Goal: Task Accomplishment & Management: Manage account settings

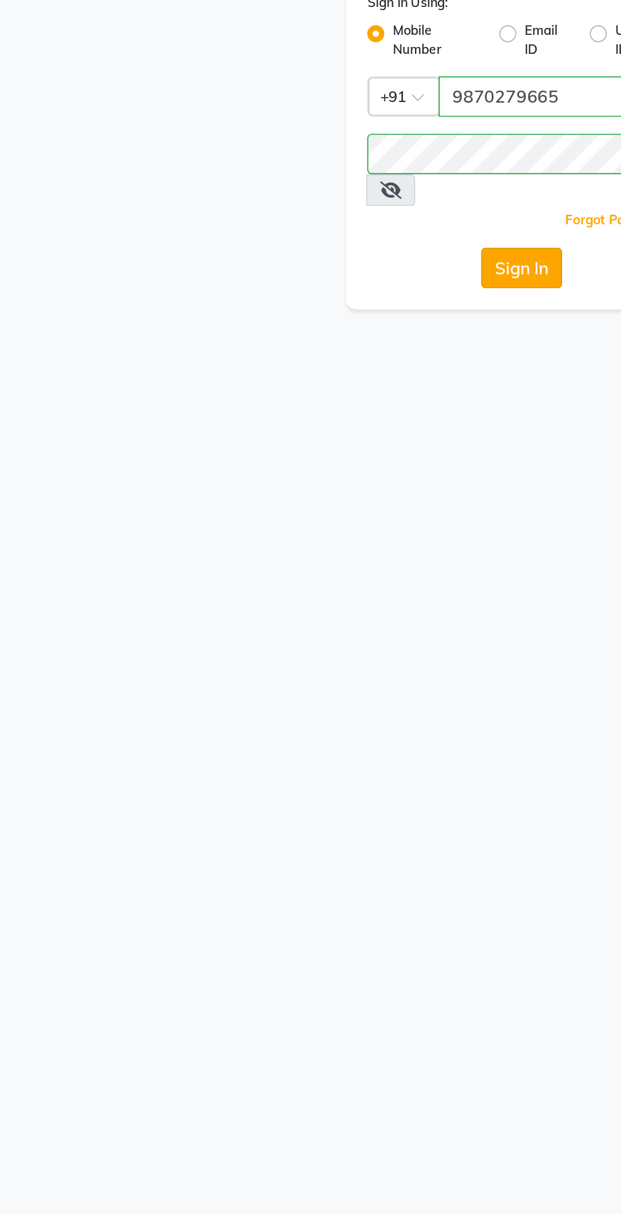
click at [325, 228] on button "Sign In" at bounding box center [310, 240] width 48 height 24
click at [307, 231] on div "Sign In" at bounding box center [311, 240] width 184 height 24
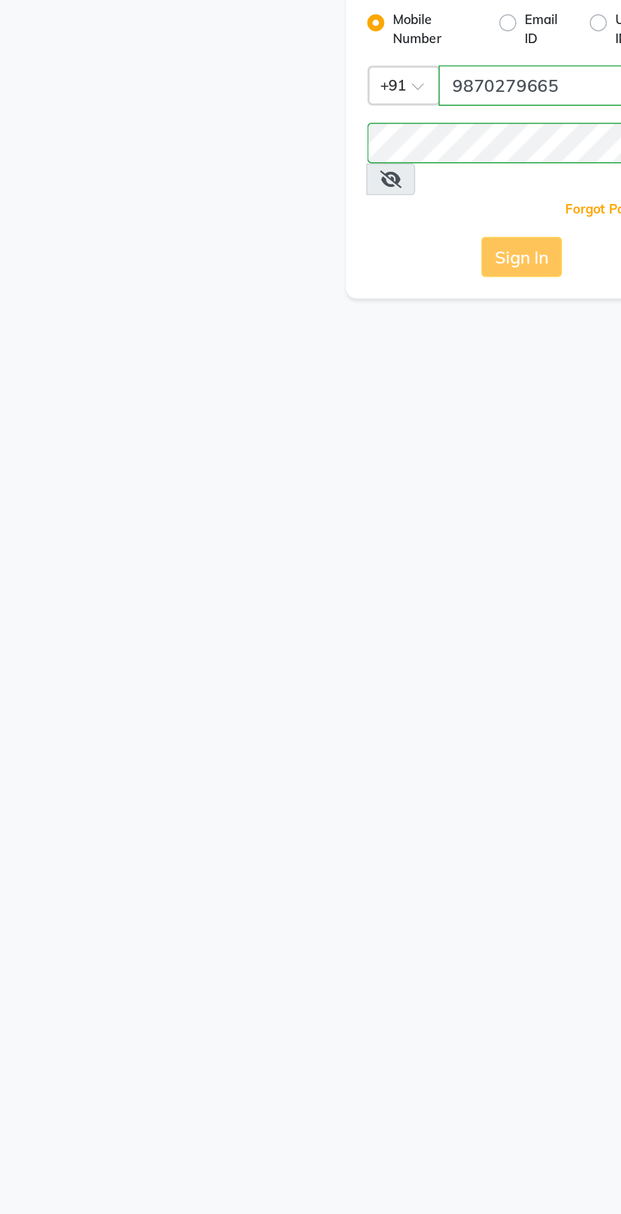
click at [311, 205] on div "Sign In Using: Mobile Number Email ID User ID Country Code × +91 9870279665 Rem…" at bounding box center [310, 164] width 209 height 202
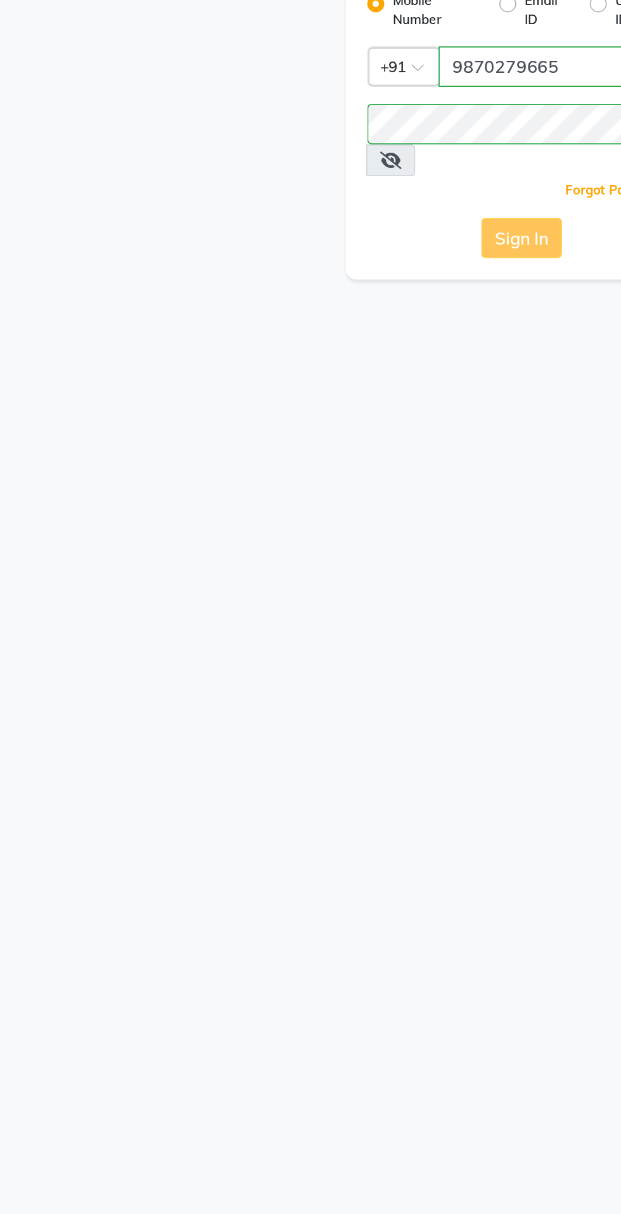
click at [317, 228] on div "Sign In" at bounding box center [311, 240] width 184 height 24
click at [307, 228] on div "Sign In" at bounding box center [311, 240] width 184 height 24
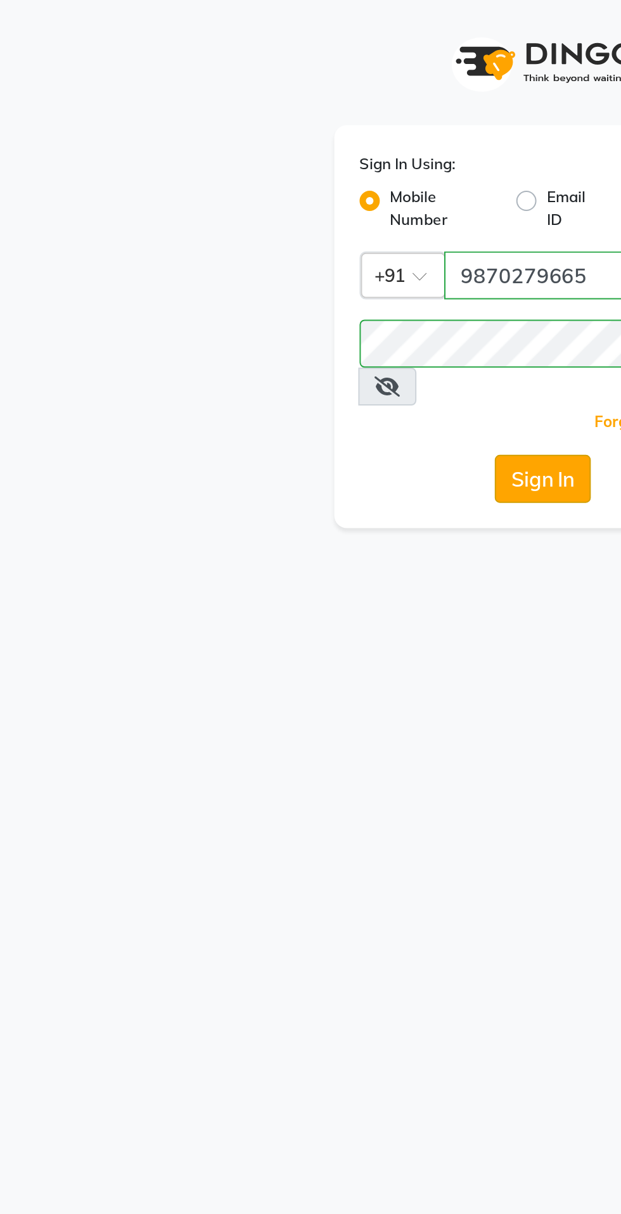
click at [319, 228] on button "Sign In" at bounding box center [310, 240] width 48 height 24
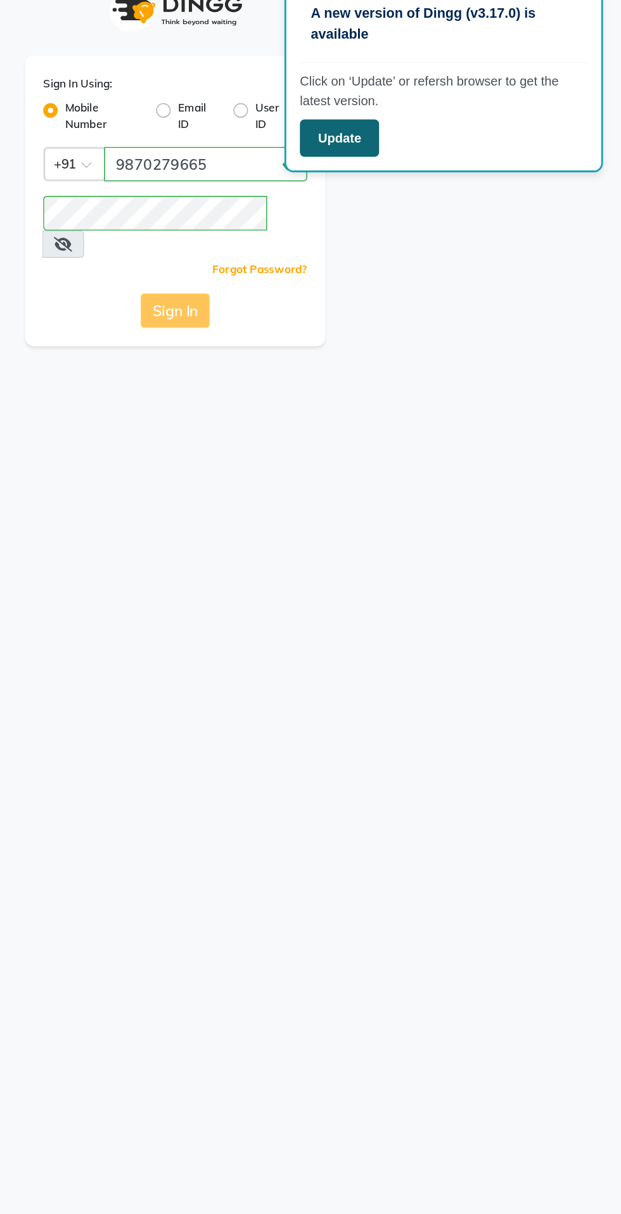
click at [429, 127] on button "Update" at bounding box center [424, 120] width 55 height 26
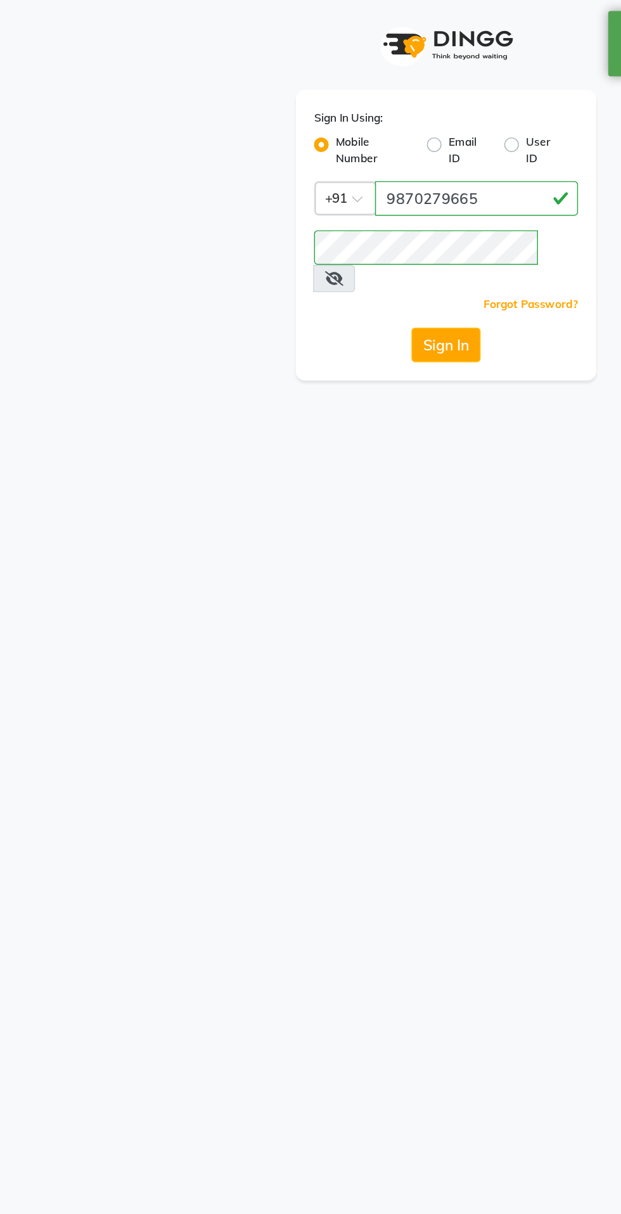
click at [351, 346] on div "Sign In Using: Mobile Number Email ID User ID Country Code × [PHONE_NUMBER] Rem…" at bounding box center [310, 607] width 621 height 1214
click at [318, 286] on div "Sign In Using: Mobile Number Email ID User ID Country Code × [PHONE_NUMBER] Rem…" at bounding box center [310, 607] width 621 height 1214
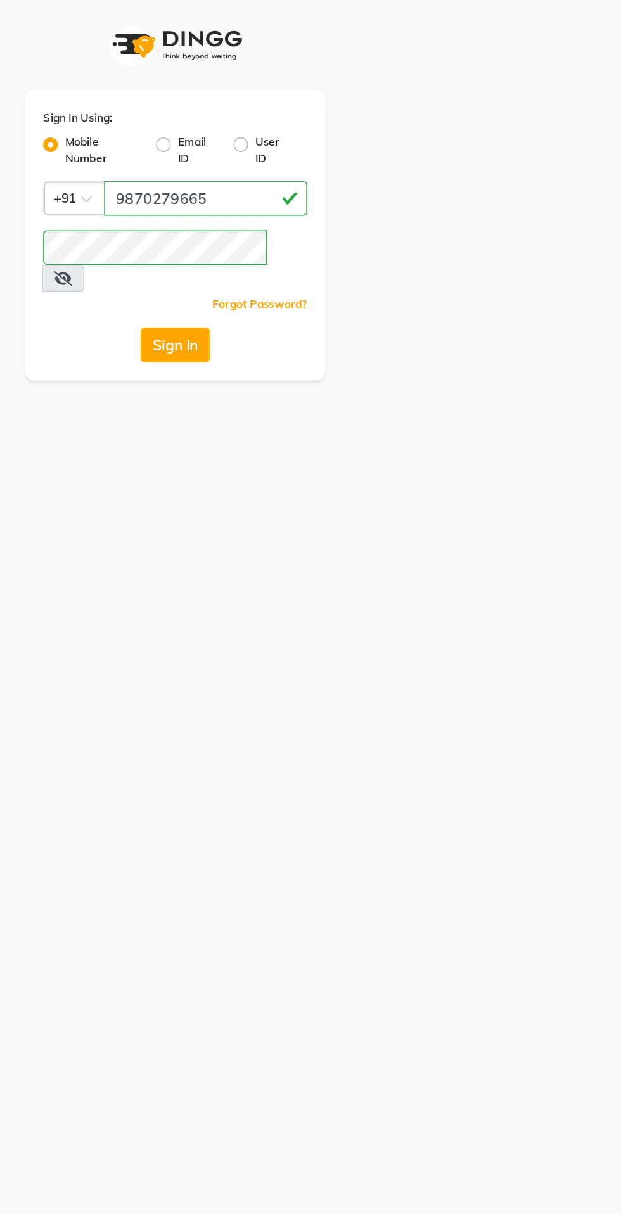
click at [447, 319] on div "Sign In Using: Mobile Number Email ID User ID Country Code × [PHONE_NUMBER] Rem…" at bounding box center [310, 607] width 621 height 1214
click at [302, 205] on div "Forgot Password?" at bounding box center [311, 211] width 184 height 13
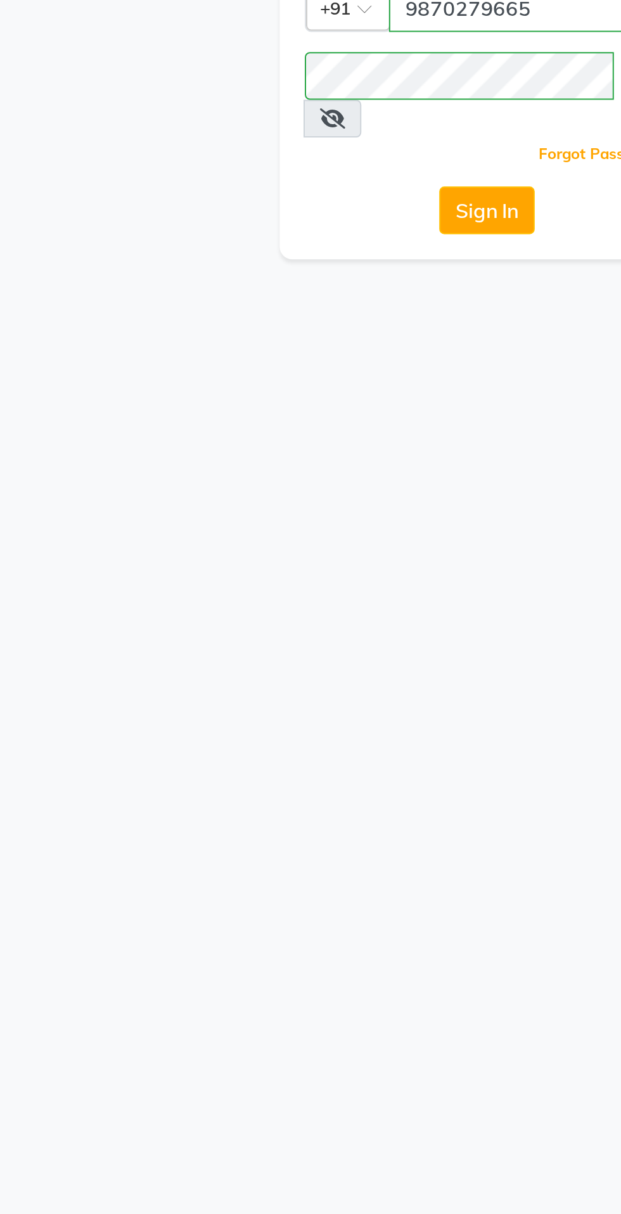
click at [326, 244] on div "Sign In Using: Mobile Number Email ID User ID Country Code × [PHONE_NUMBER] Rem…" at bounding box center [310, 164] width 209 height 202
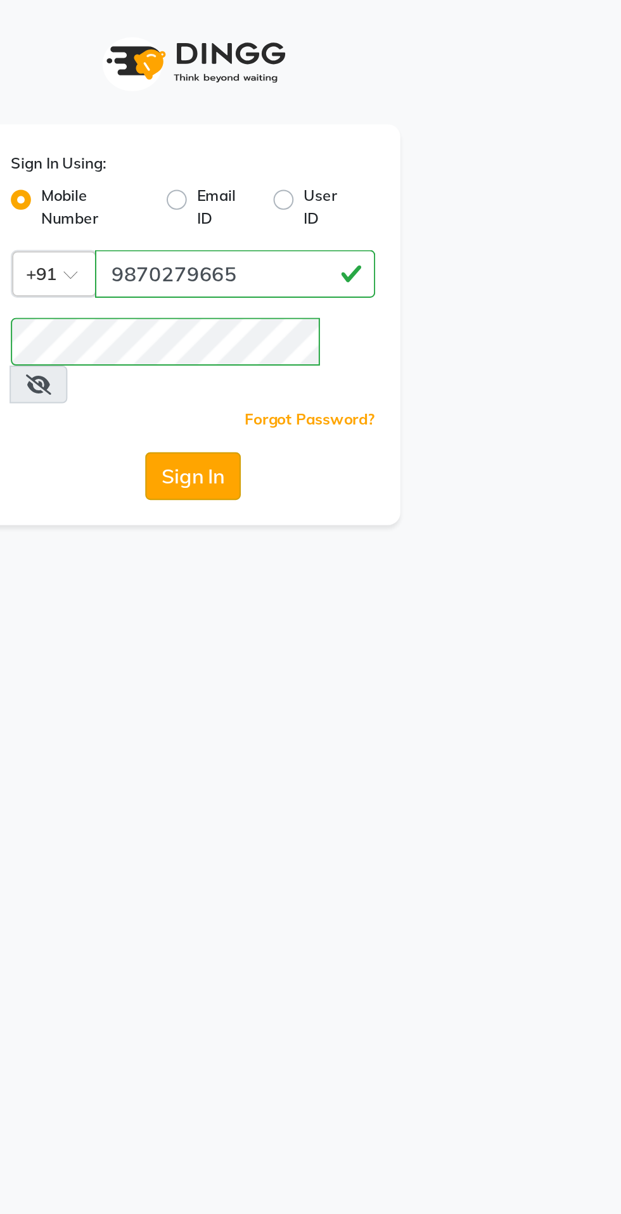
click at [324, 228] on button "Sign In" at bounding box center [310, 240] width 48 height 24
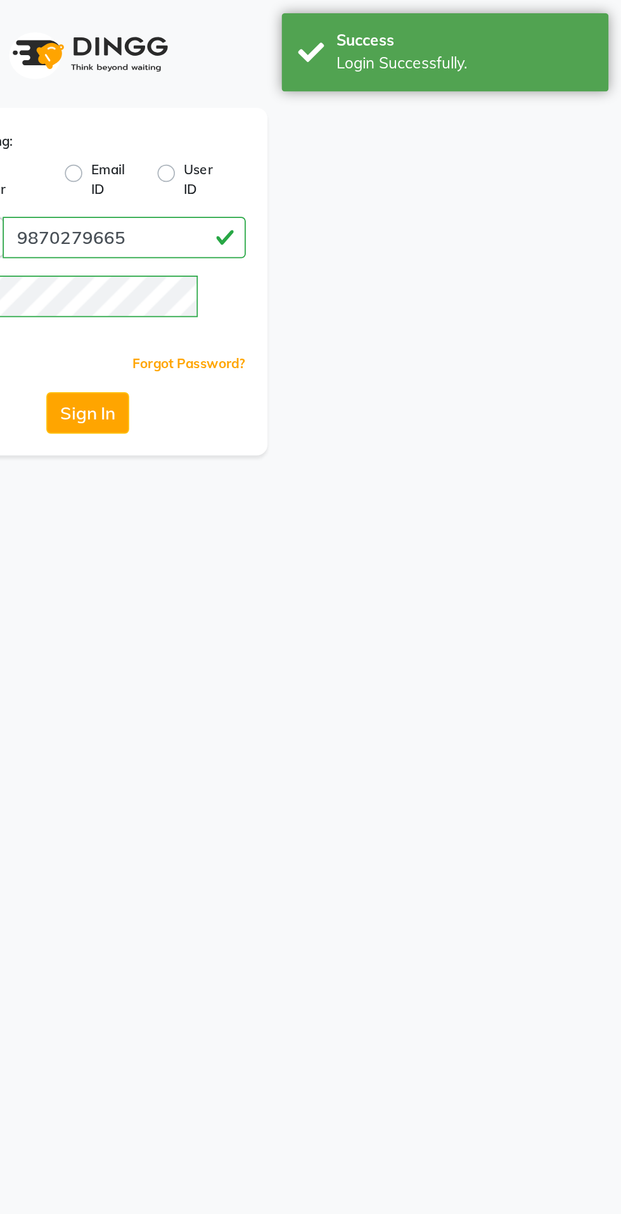
click at [501, 497] on div "Sign In Using: Mobile Number Email ID User ID Country Code × +91 9870279665 Rem…" at bounding box center [310, 607] width 621 height 1214
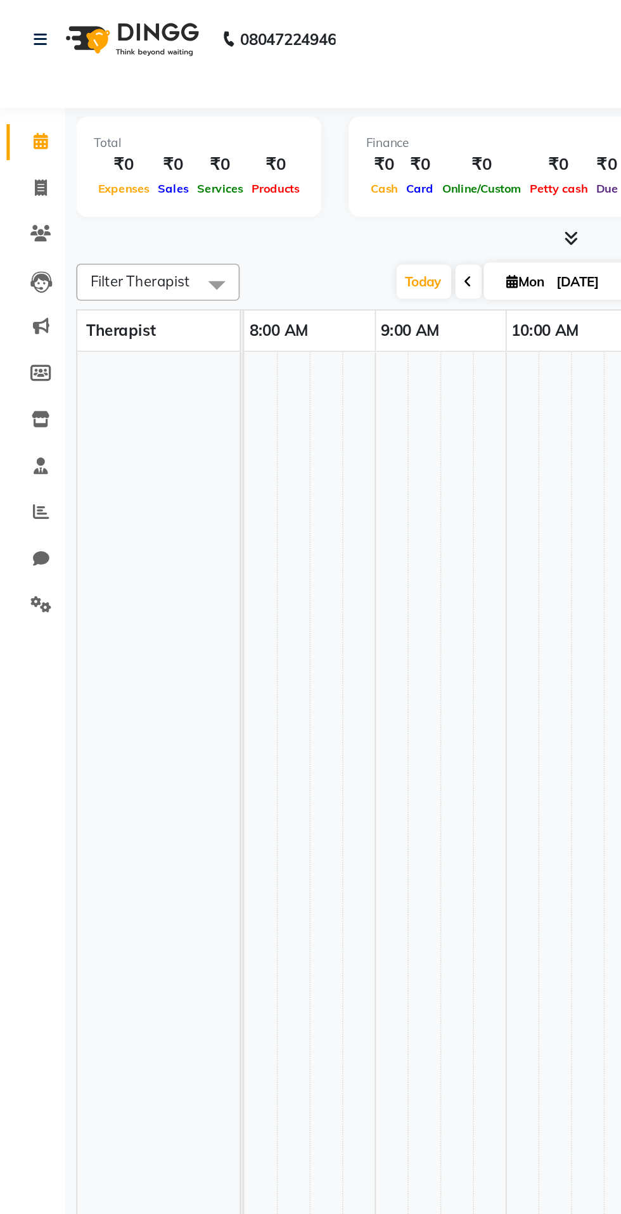
select select "en"
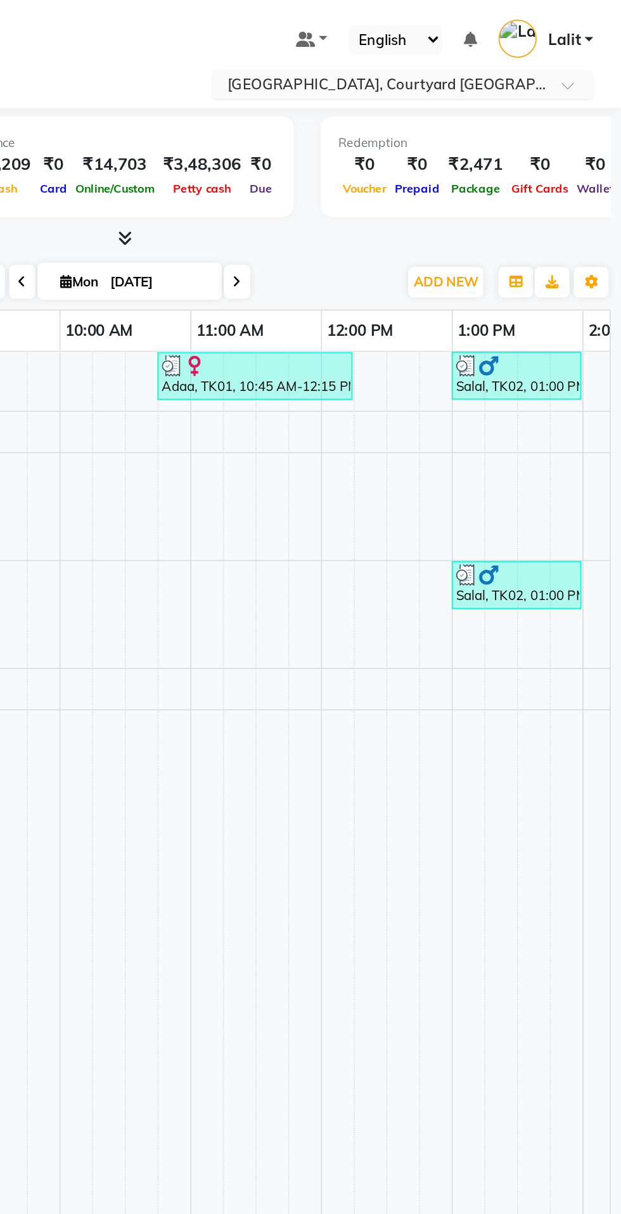
click at [535, 54] on input "text" at bounding box center [481, 50] width 184 height 13
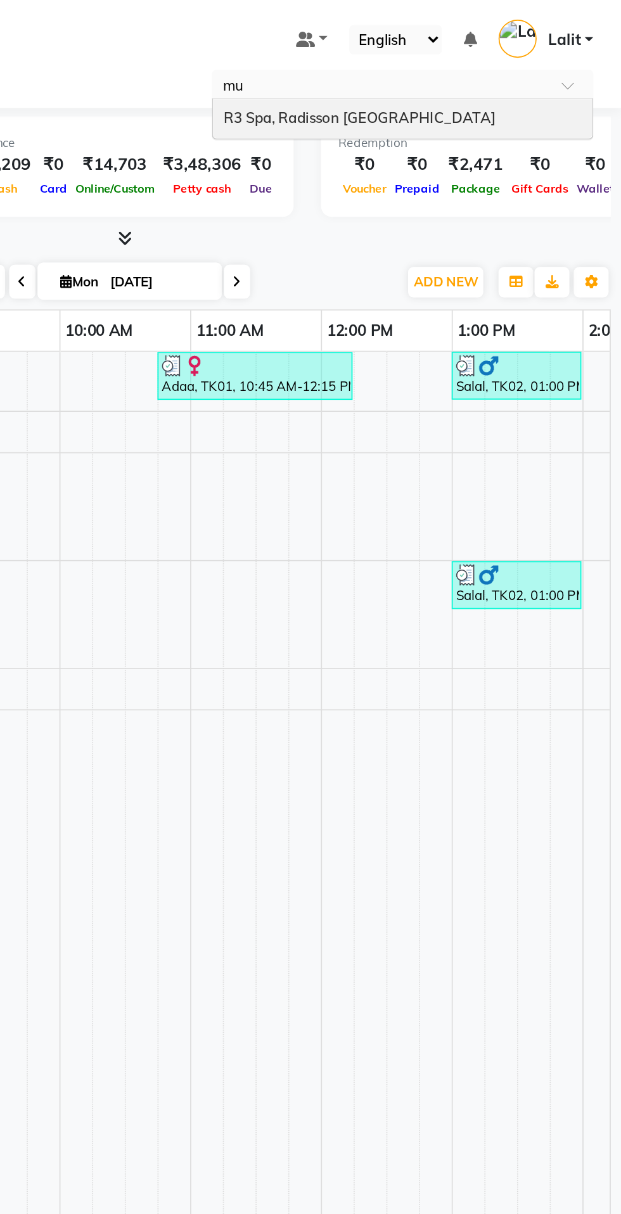
type input "mum"
click at [461, 60] on div "R3 Spa, Radisson Mumbai" at bounding box center [493, 69] width 221 height 23
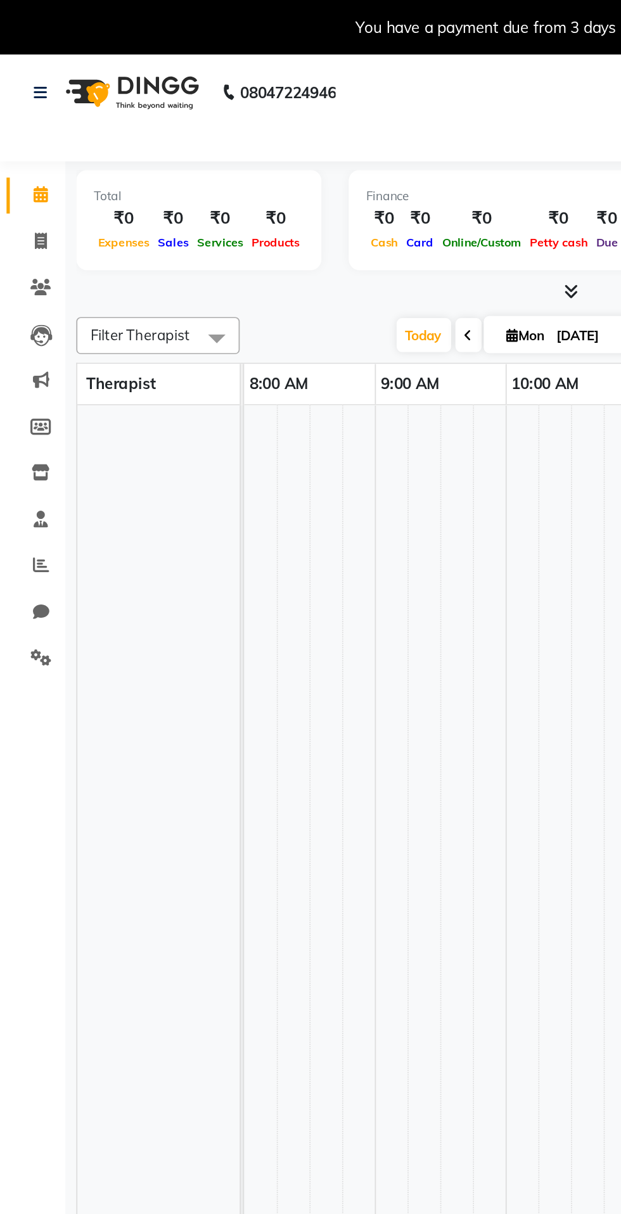
select select "en"
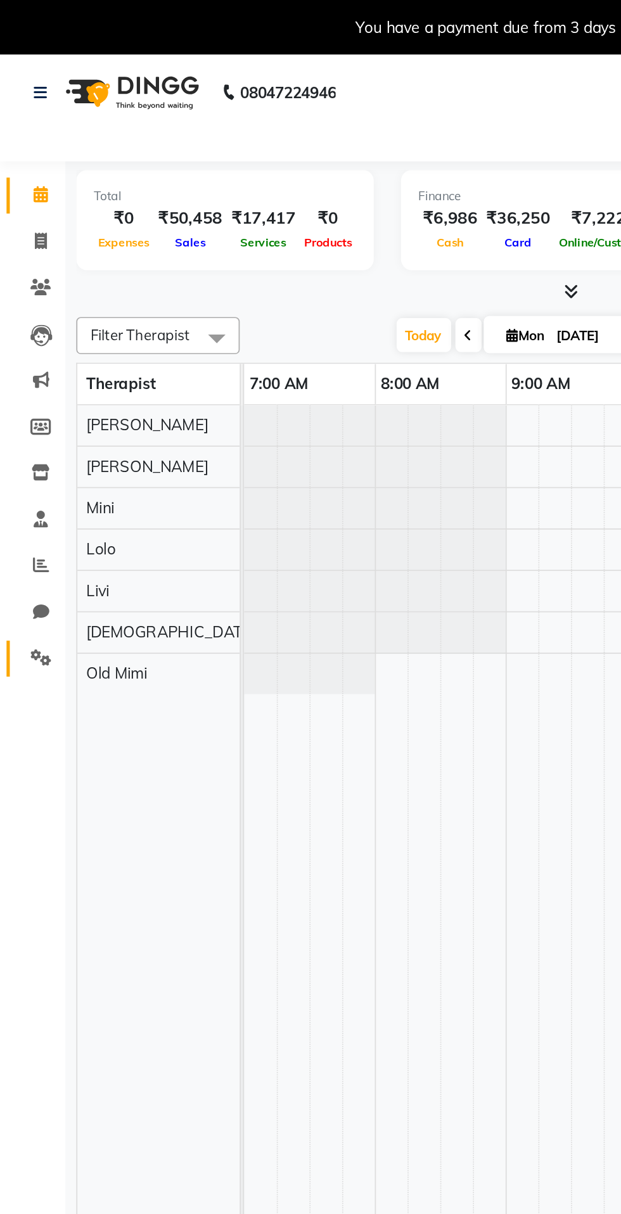
click at [23, 383] on icon at bounding box center [24, 383] width 12 height 10
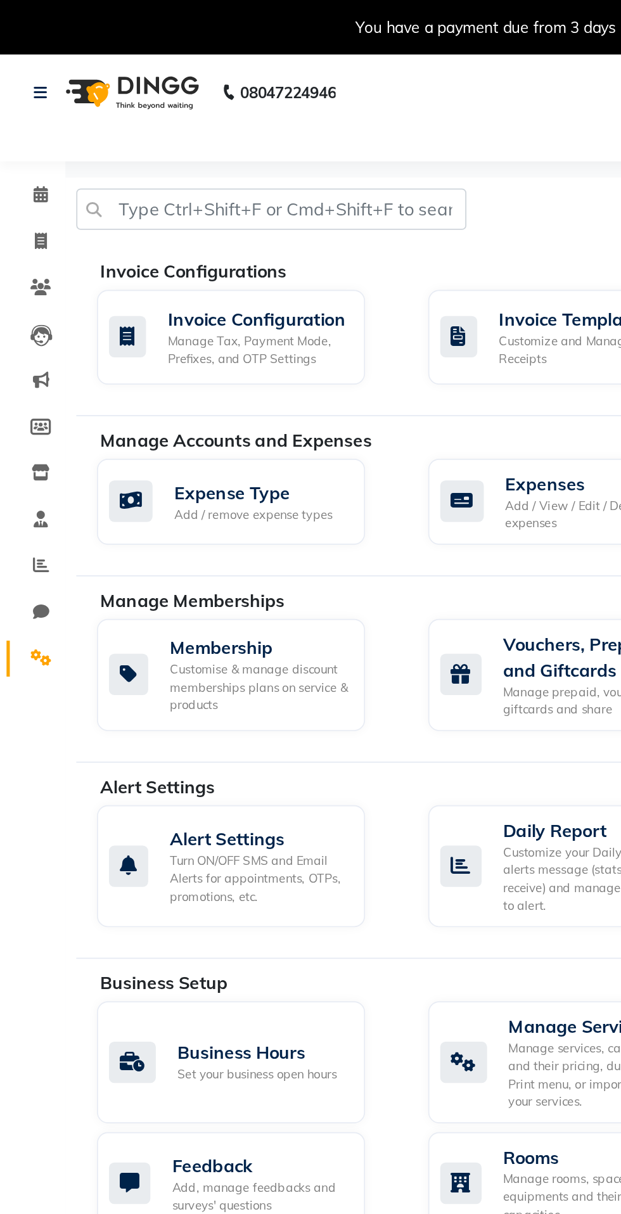
click at [160, 158] on div "Invoice Configurations" at bounding box center [341, 157] width 566 height 15
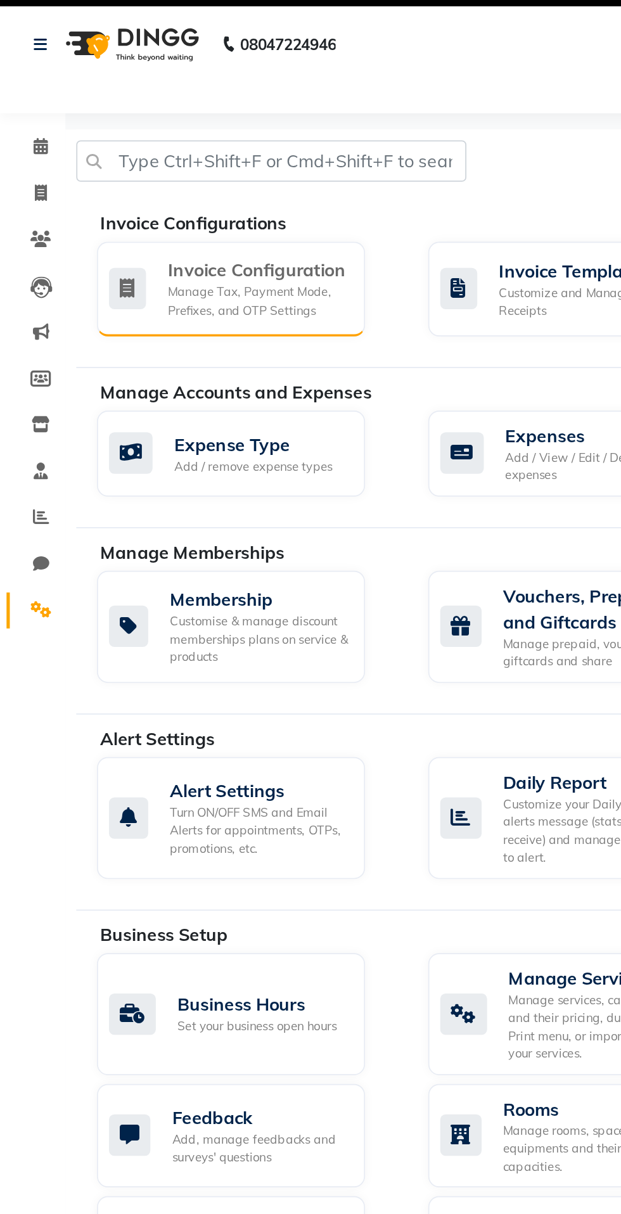
click at [184, 174] on div "Invoice Configuration Manage Tax, Payment Mode, Prefixes, and OTP Settings" at bounding box center [134, 196] width 156 height 55
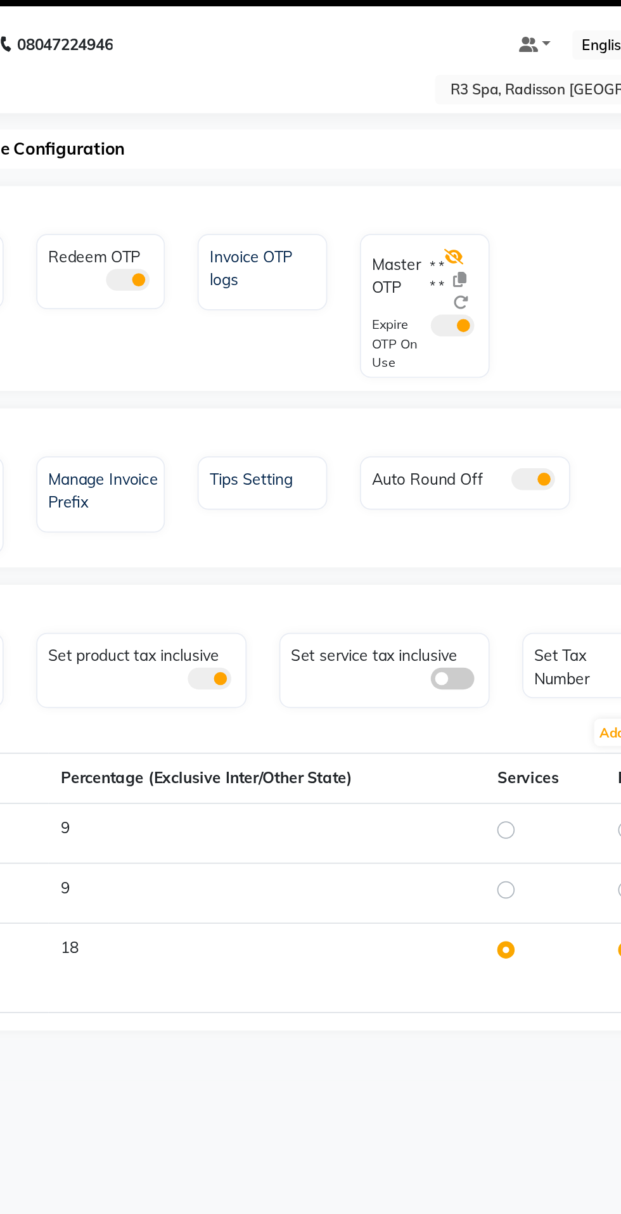
click at [399, 173] on icon at bounding box center [393, 177] width 11 height 9
